Goal: Navigation & Orientation: Find specific page/section

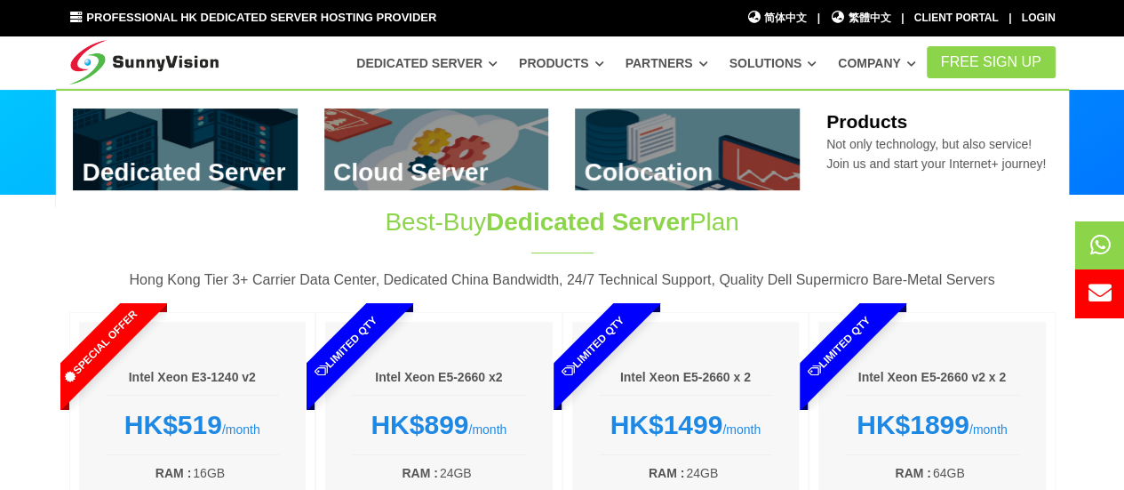
click at [594, 64] on link "Products" at bounding box center [561, 63] width 85 height 32
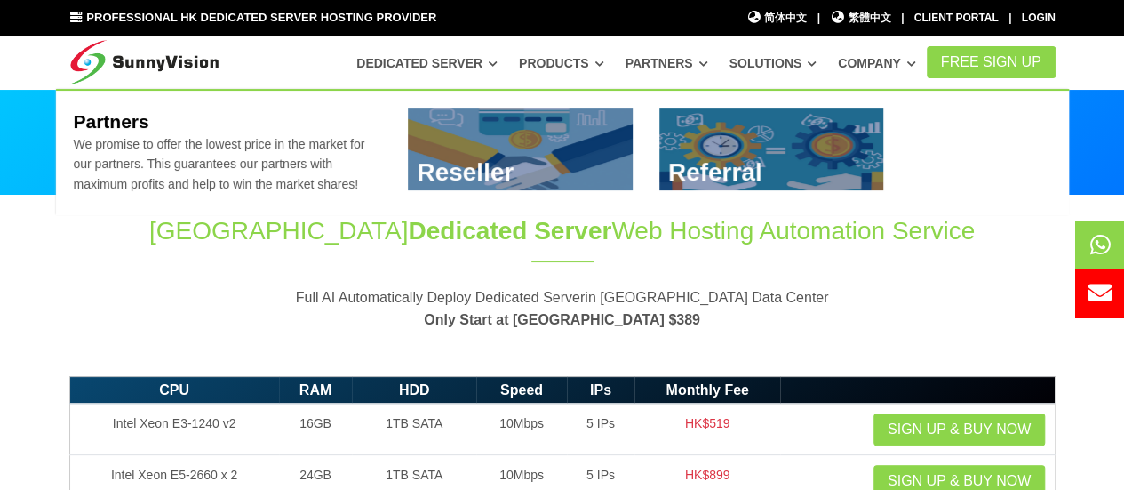
click at [658, 62] on link "Partners" at bounding box center [667, 63] width 83 height 32
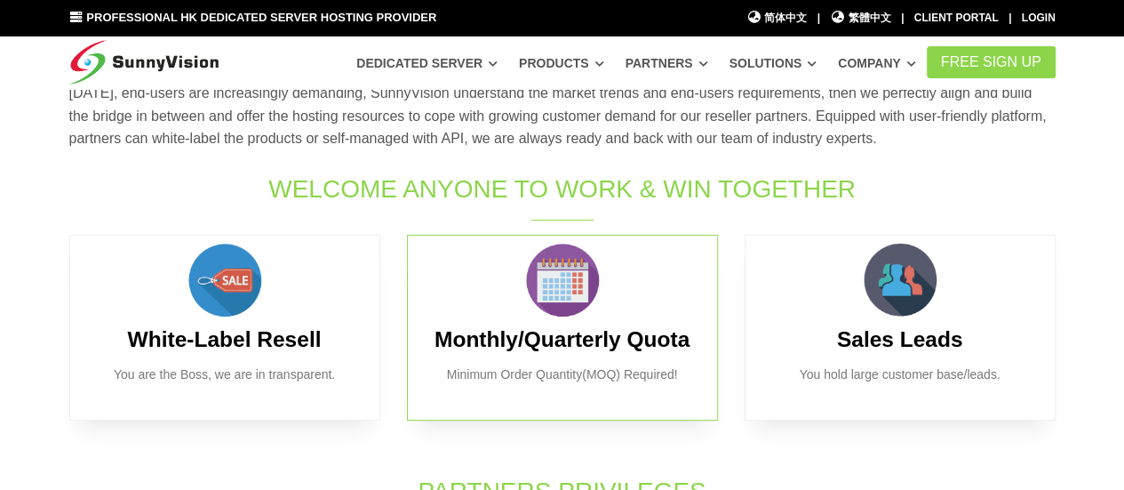
scroll to position [178, 0]
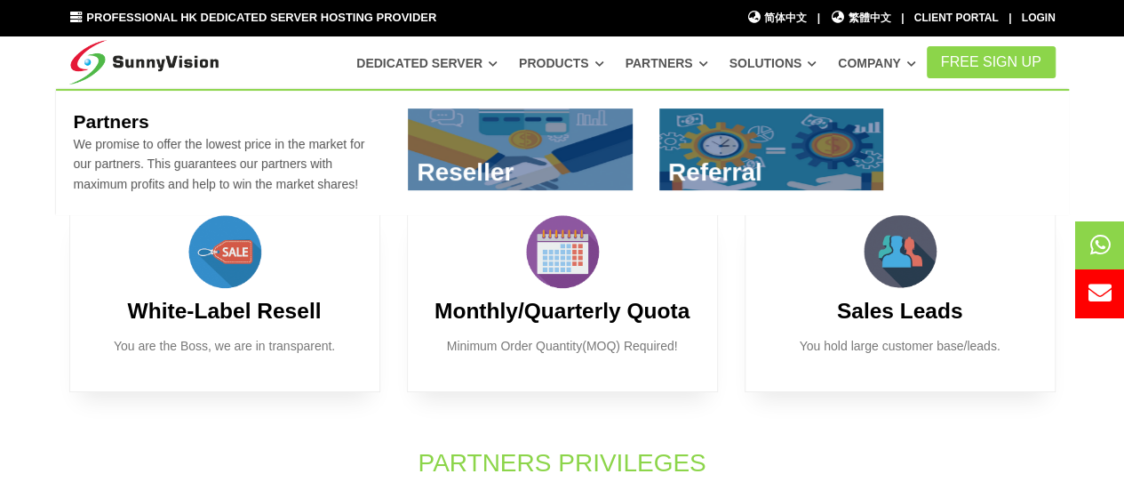
click at [707, 64] on icon at bounding box center [702, 64] width 9 height 10
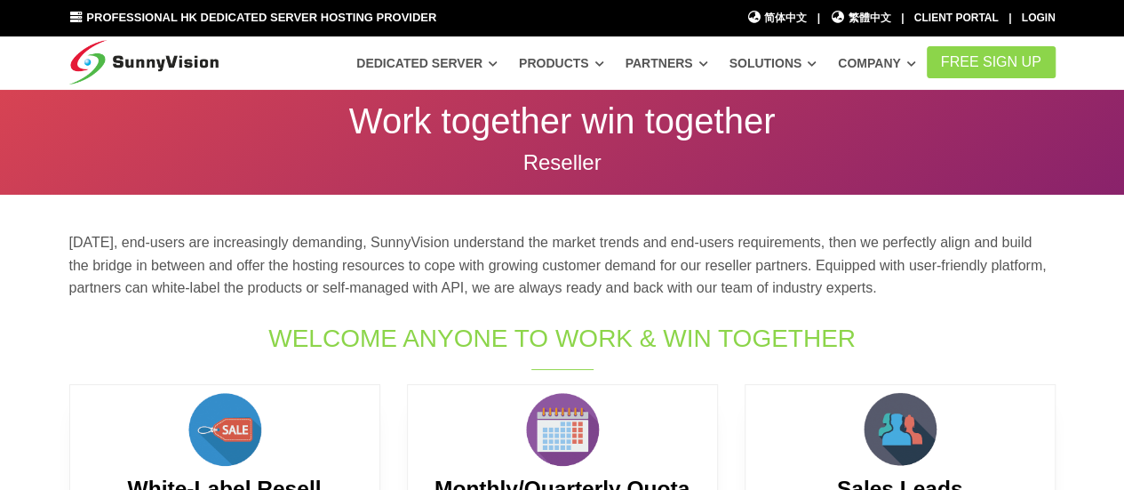
click at [780, 60] on link "Solutions" at bounding box center [773, 63] width 88 height 32
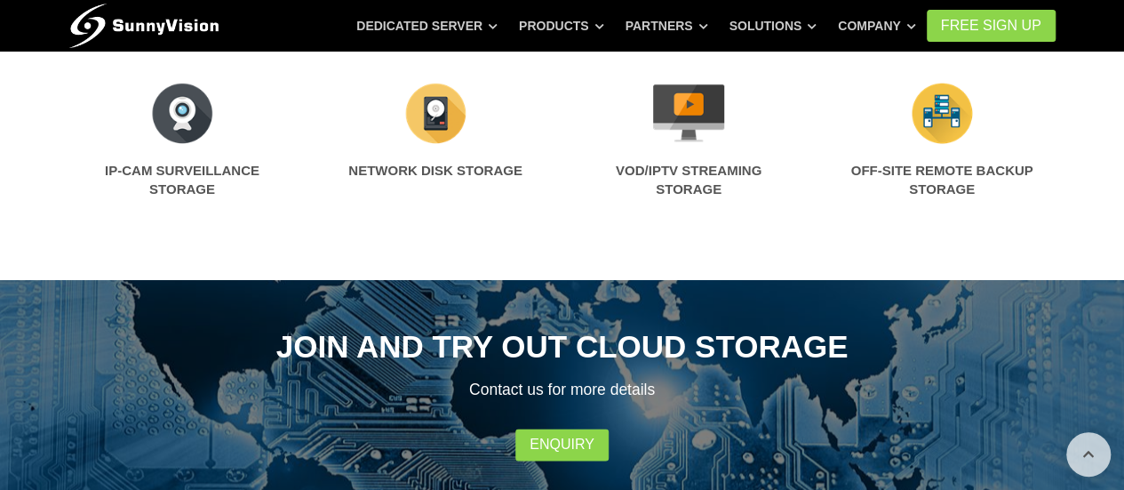
scroll to position [1482, 0]
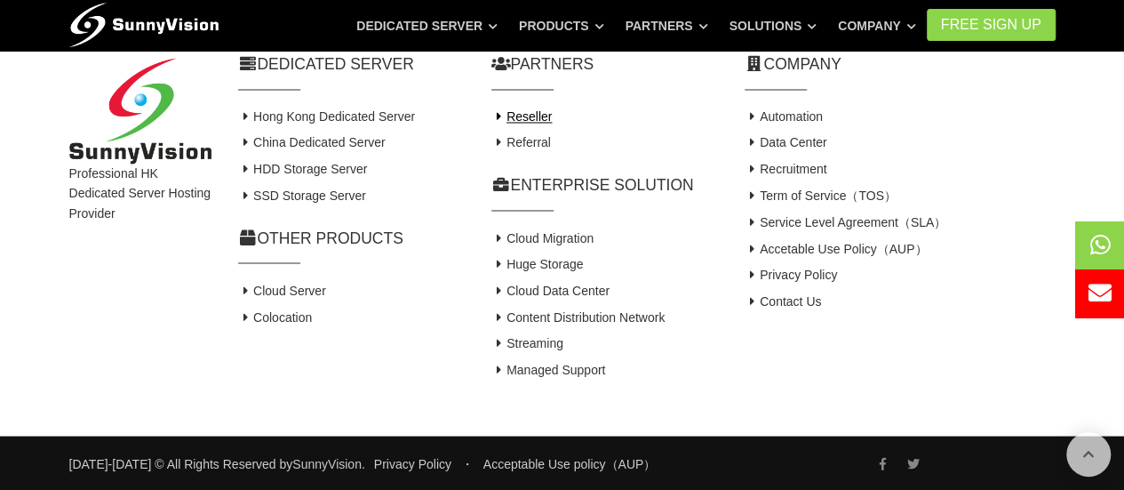
click at [515, 113] on link "Reseller" at bounding box center [521, 116] width 61 height 14
